Goal: Task Accomplishment & Management: Manage account settings

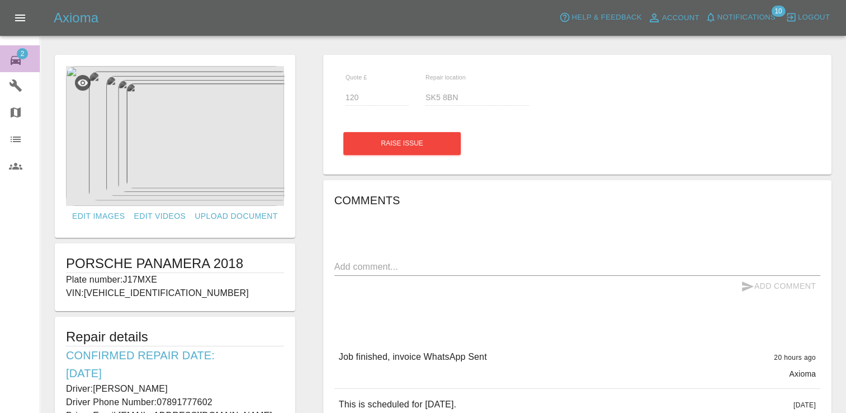
click at [14, 56] on icon at bounding box center [16, 60] width 10 height 9
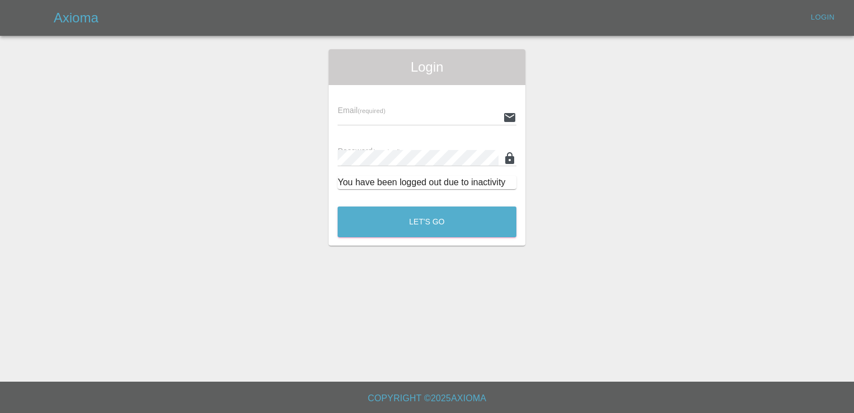
type input "[EMAIL_ADDRESS][DOMAIN_NAME]"
click at [434, 223] on button "Let's Go" at bounding box center [427, 221] width 179 height 31
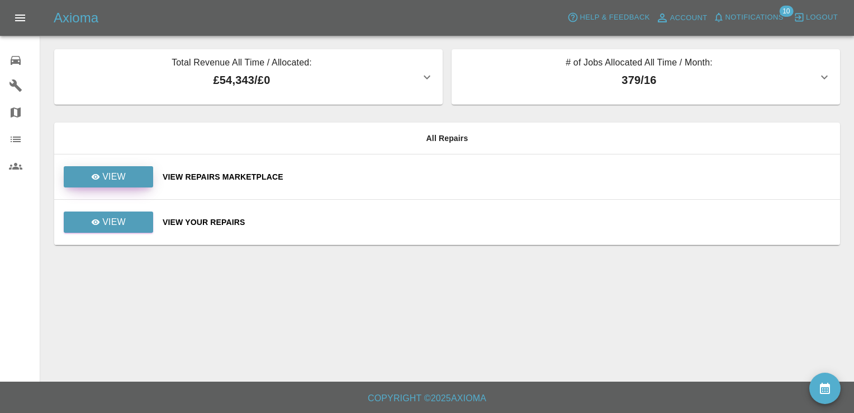
click at [107, 168] on link "View" at bounding box center [108, 176] width 89 height 21
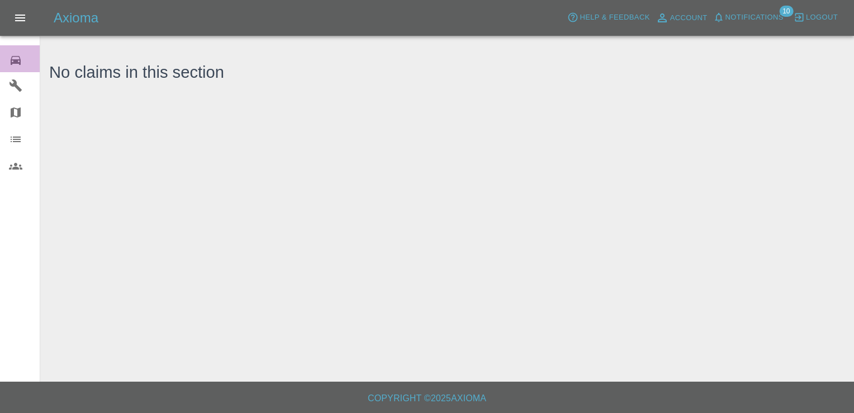
click at [14, 62] on icon at bounding box center [16, 60] width 10 height 9
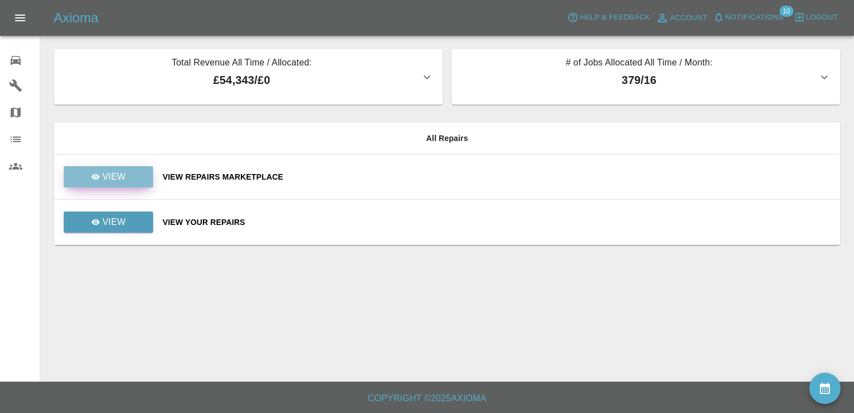
click at [124, 169] on link "View" at bounding box center [108, 176] width 89 height 21
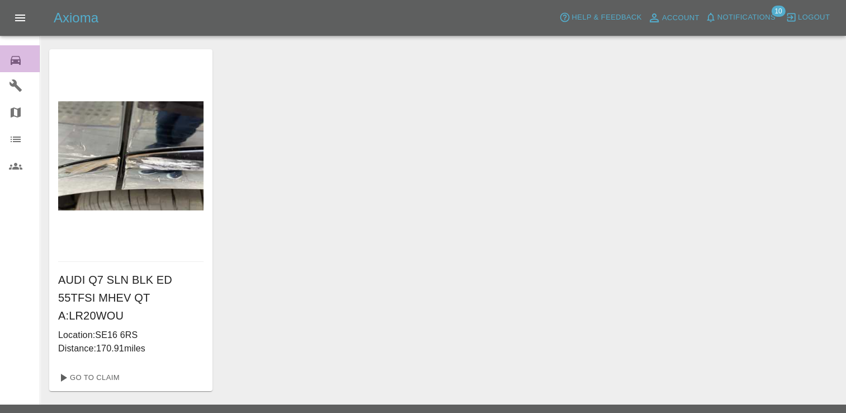
click at [15, 56] on icon at bounding box center [16, 60] width 10 height 9
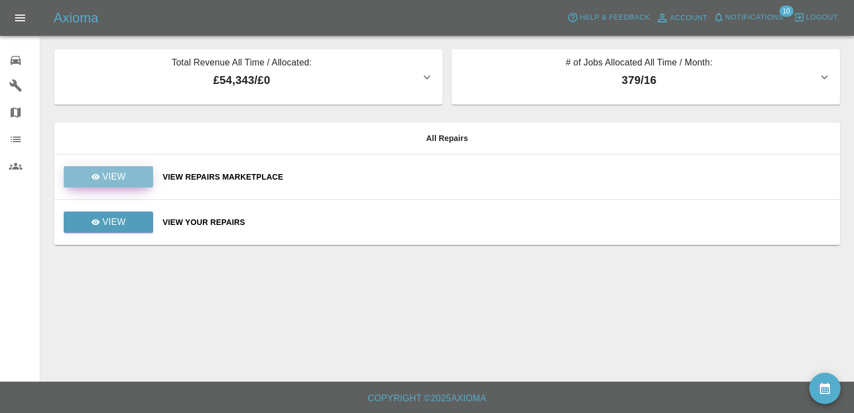
click at [120, 184] on link "View" at bounding box center [108, 176] width 89 height 21
